Goal: Navigation & Orientation: Go to known website

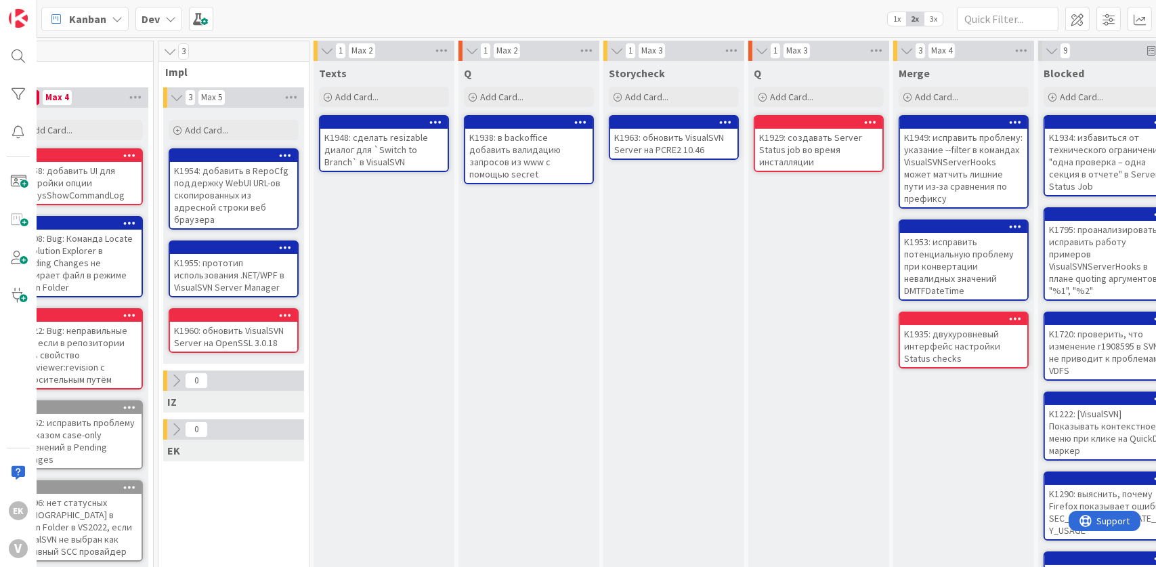
scroll to position [0, 584]
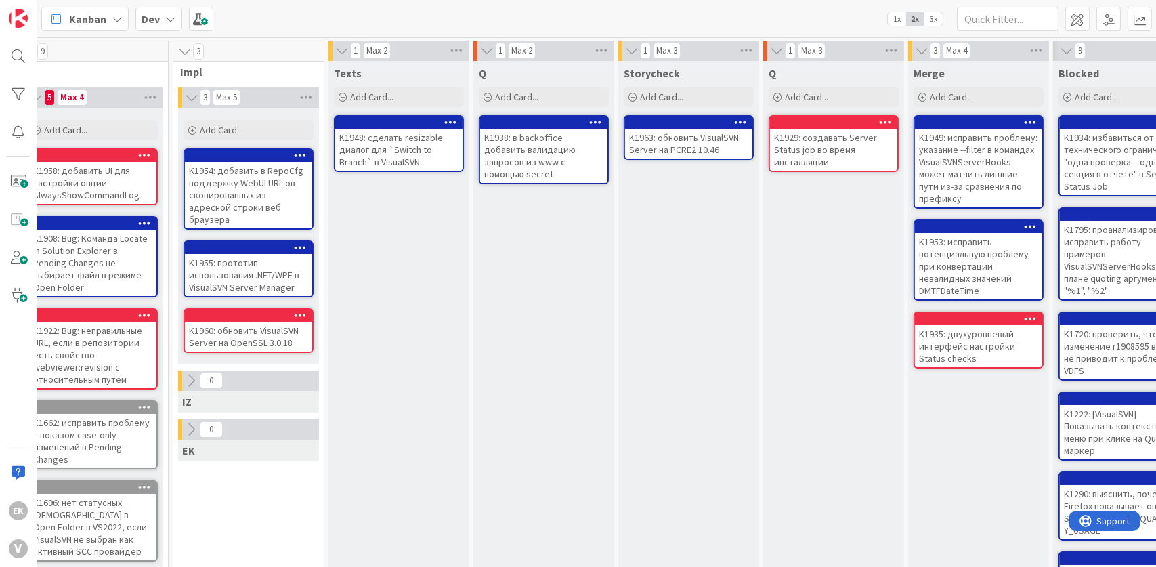
scroll to position [0, 350]
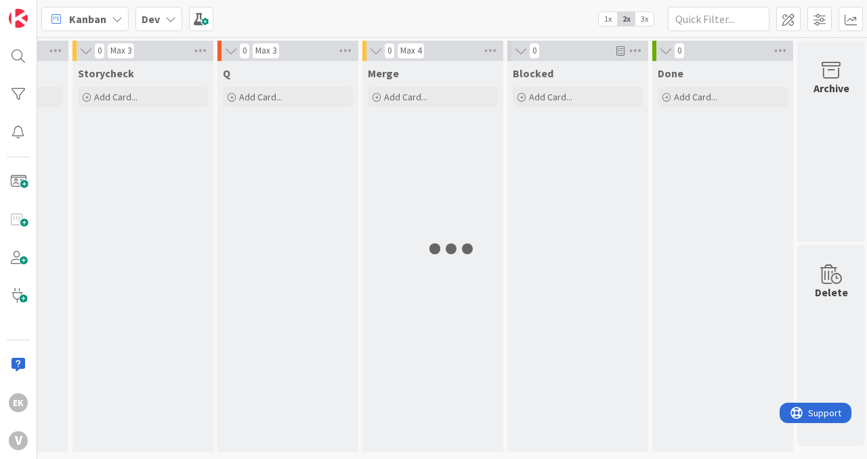
scroll to position [0, 874]
